Goal: Task Accomplishment & Management: Use online tool/utility

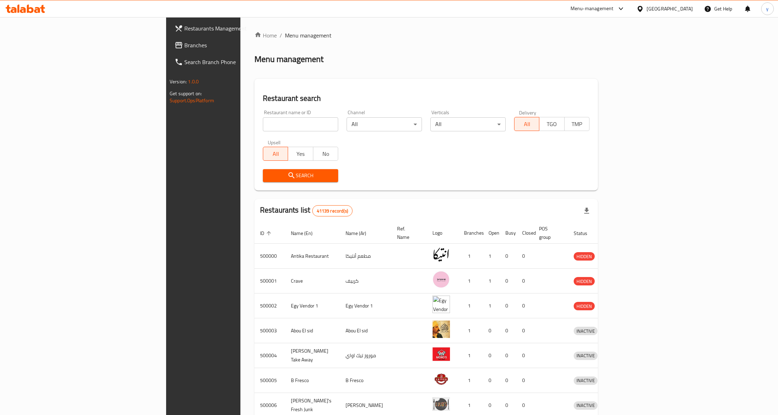
click at [681, 8] on div "[GEOGRAPHIC_DATA]" at bounding box center [669, 9] width 46 height 8
click at [618, 183] on div "[GEOGRAPHIC_DATA]" at bounding box center [617, 184] width 46 height 8
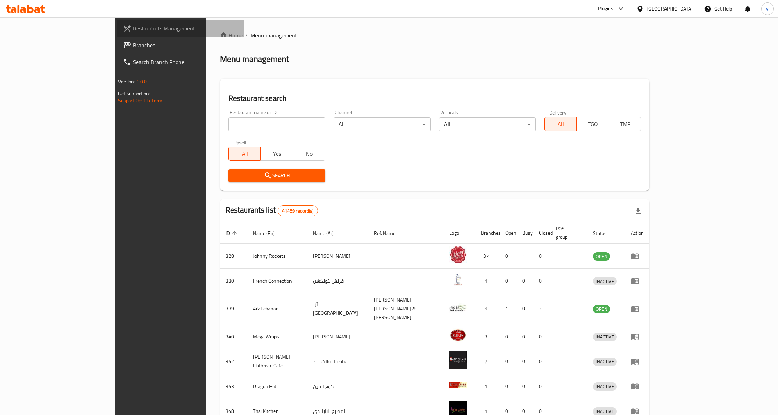
click at [133, 29] on span "Restaurants Management" at bounding box center [186, 28] width 106 height 8
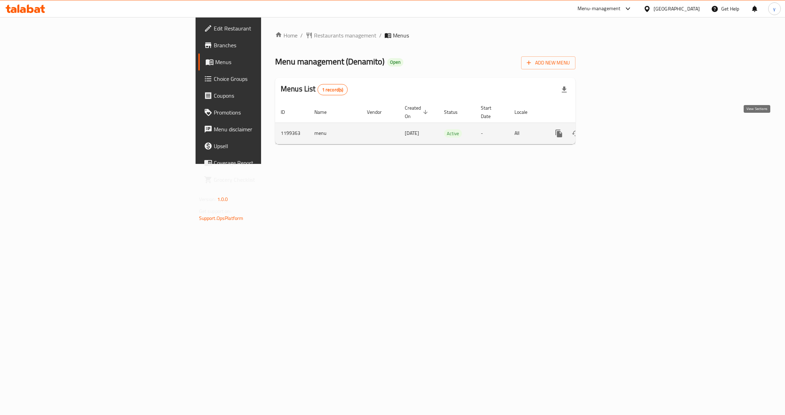
click at [613, 129] on icon "enhanced table" at bounding box center [609, 133] width 8 height 8
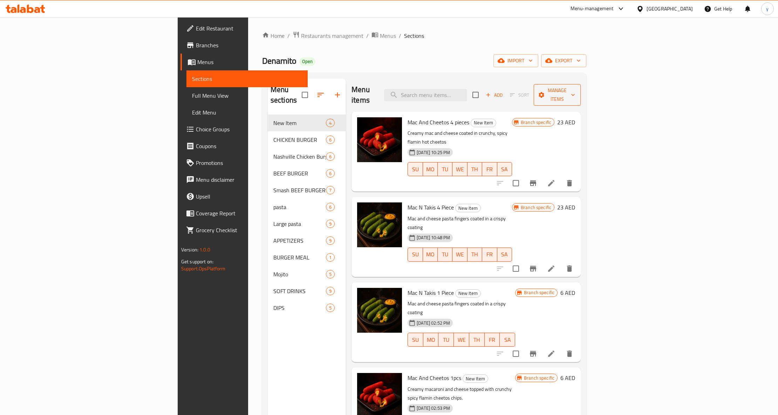
click at [575, 86] on span "Manage items" at bounding box center [557, 95] width 36 height 18
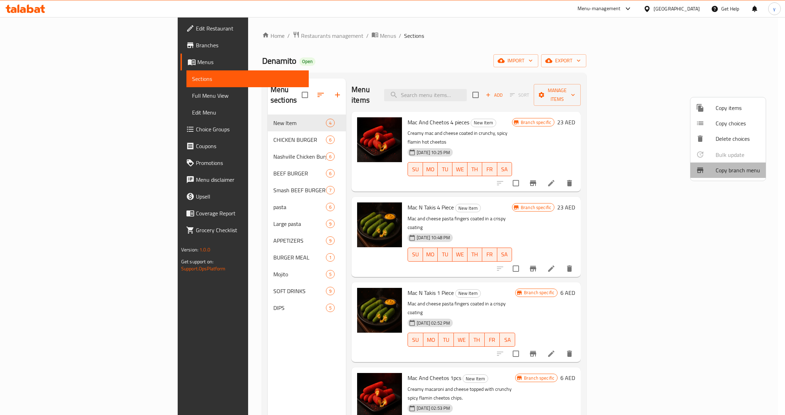
click at [740, 172] on span "Copy branch menu" at bounding box center [737, 170] width 44 height 8
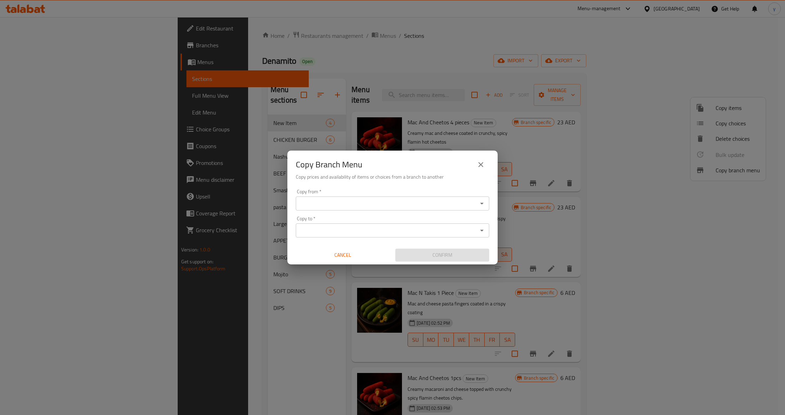
click at [361, 203] on input "Copy from   *" at bounding box center [387, 204] width 178 height 10
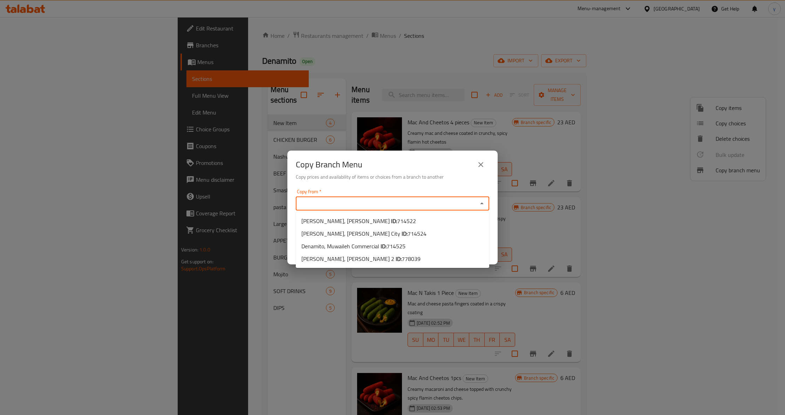
paste input "714522"
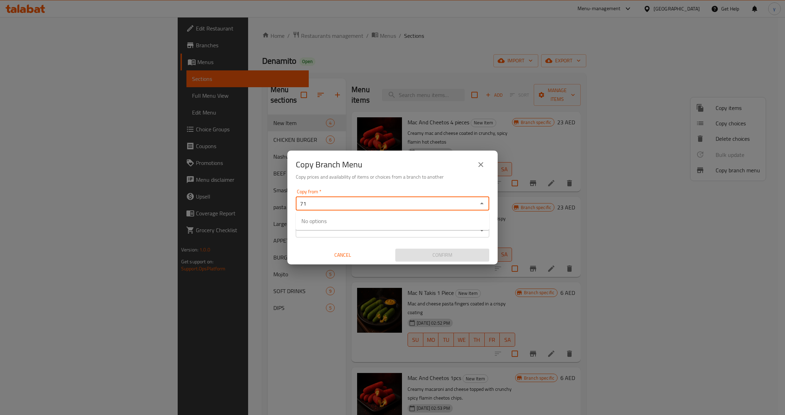
type input "7"
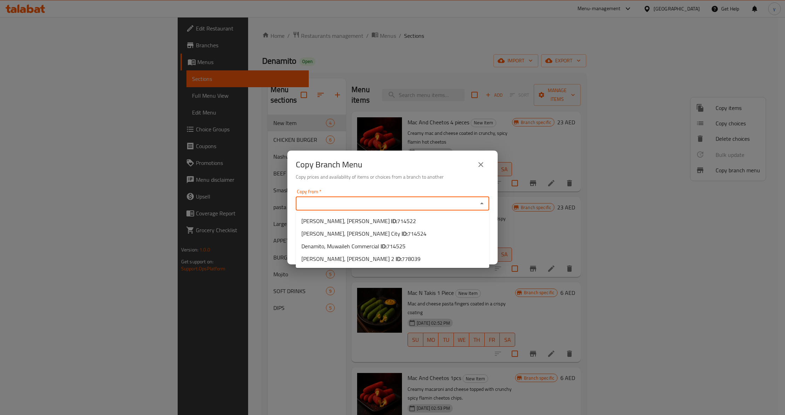
type input "7"
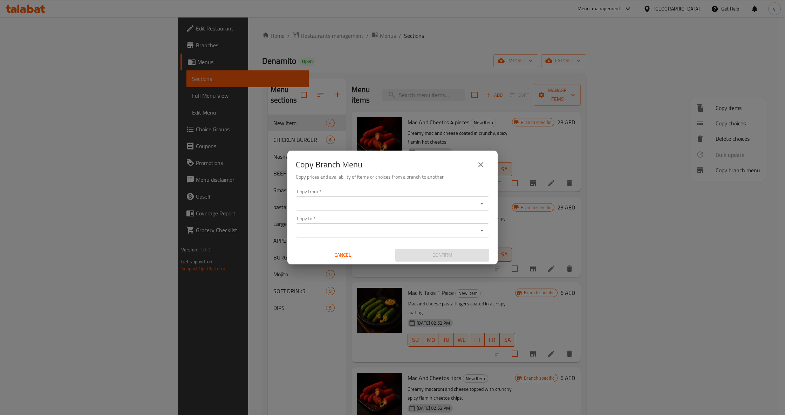
click at [394, 199] on input "Copy from   *" at bounding box center [387, 204] width 178 height 10
click at [478, 206] on icon "Open" at bounding box center [482, 203] width 8 height 8
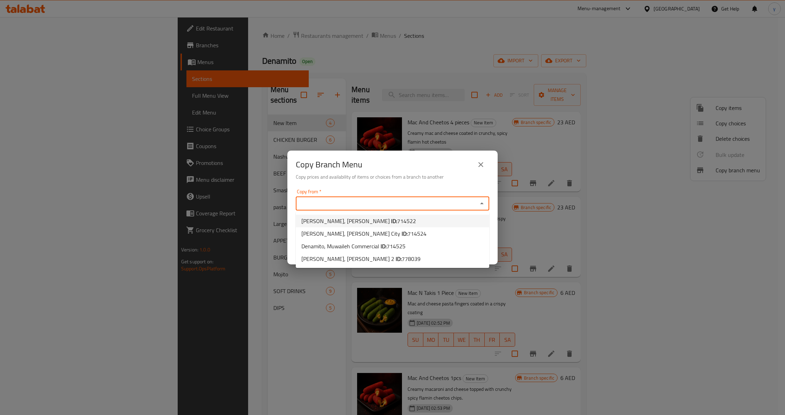
click at [421, 224] on li "Denamito, Dafan Al Khor ID: 714522" at bounding box center [392, 221] width 193 height 13
type input "Denamito, Dafan Al Khor"
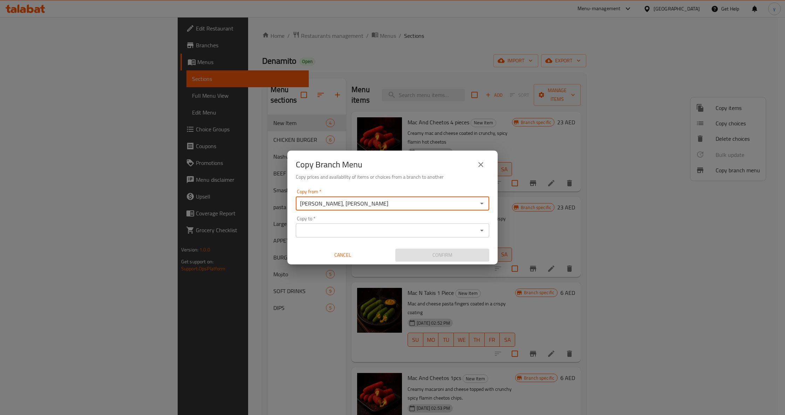
click at [344, 237] on div "Copy to *" at bounding box center [392, 231] width 193 height 14
click at [398, 231] on input "Copy to   *" at bounding box center [387, 231] width 178 height 10
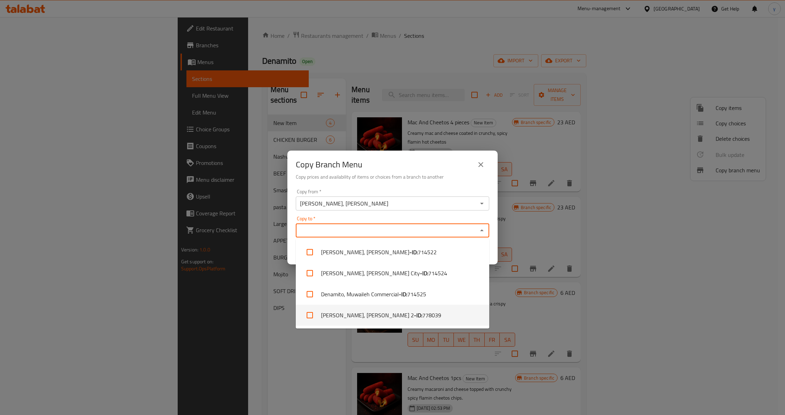
click at [418, 320] on li "Denamito, Al Rashidiya 2 - ID: 778039" at bounding box center [392, 315] width 193 height 21
checkbox input "true"
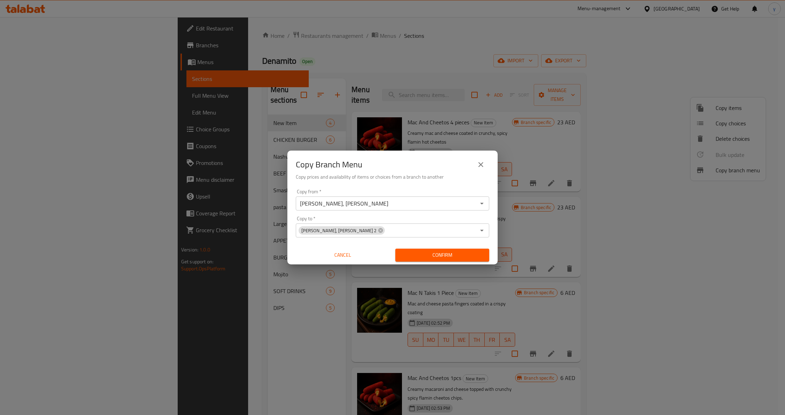
click at [493, 252] on div "Copy from   * Denamito, Dafan Al Khor Copy from * Copy to   * Denamito, Al Rash…" at bounding box center [392, 225] width 210 height 78
click at [459, 254] on span "Confirm" at bounding box center [442, 255] width 83 height 9
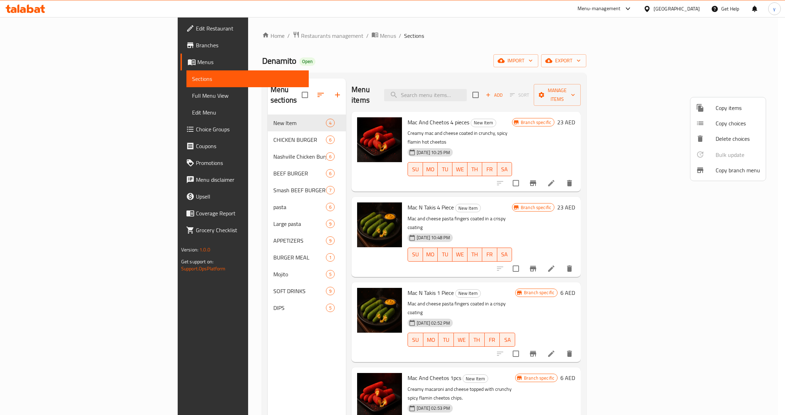
click at [35, 97] on div at bounding box center [392, 207] width 785 height 415
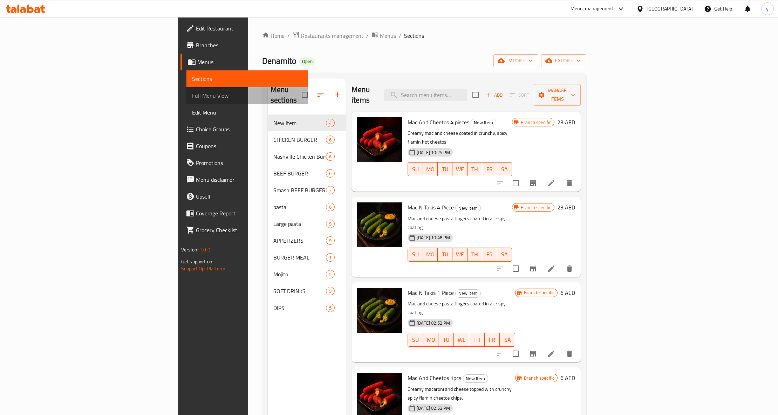
click at [192, 94] on span "Full Menu View" at bounding box center [247, 95] width 110 height 8
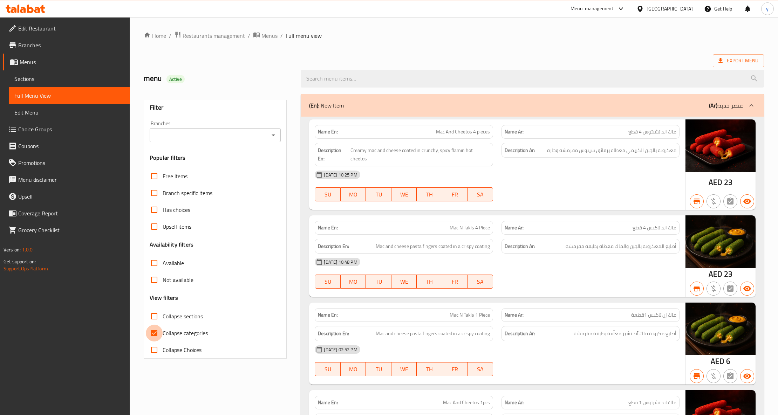
click at [156, 334] on input "Collapse categories" at bounding box center [154, 333] width 17 height 17
checkbox input "false"
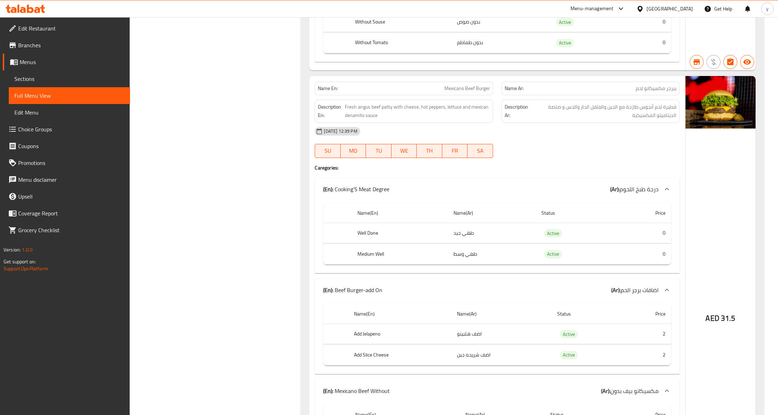
scroll to position [5652, 0]
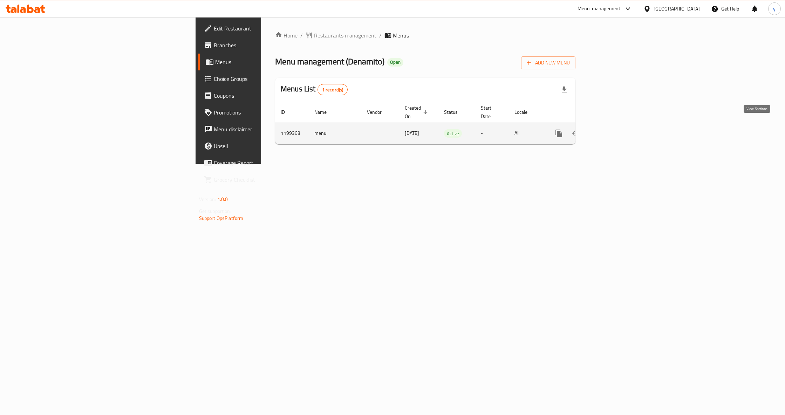
click at [613, 129] on icon "enhanced table" at bounding box center [609, 133] width 8 height 8
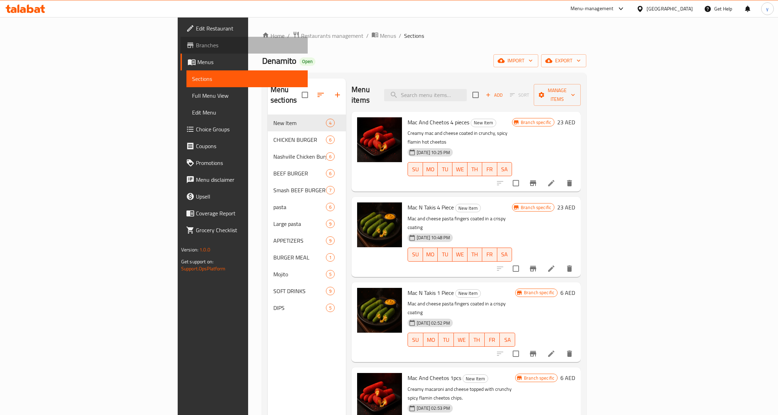
click at [180, 50] on link "Branches" at bounding box center [243, 45] width 127 height 17
